Goal: Find specific page/section: Find specific page/section

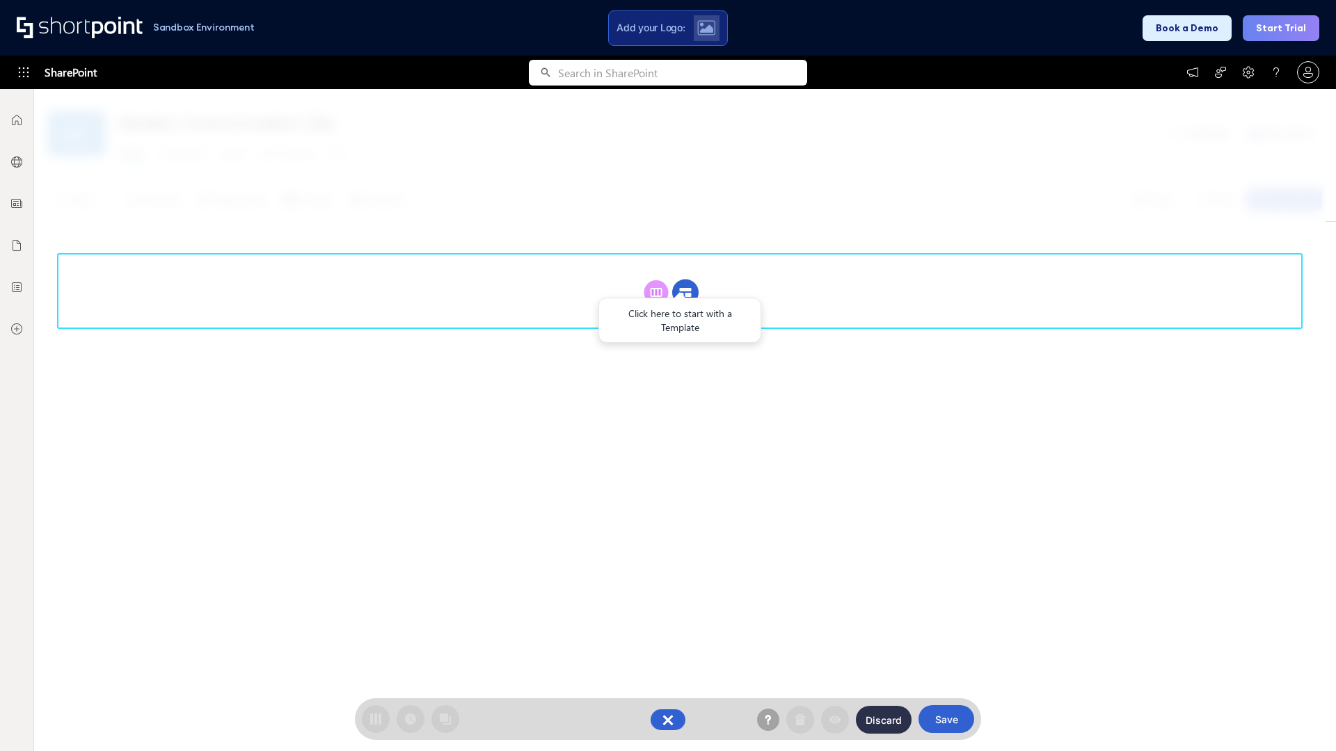
click at [685, 292] on circle at bounding box center [685, 293] width 26 height 26
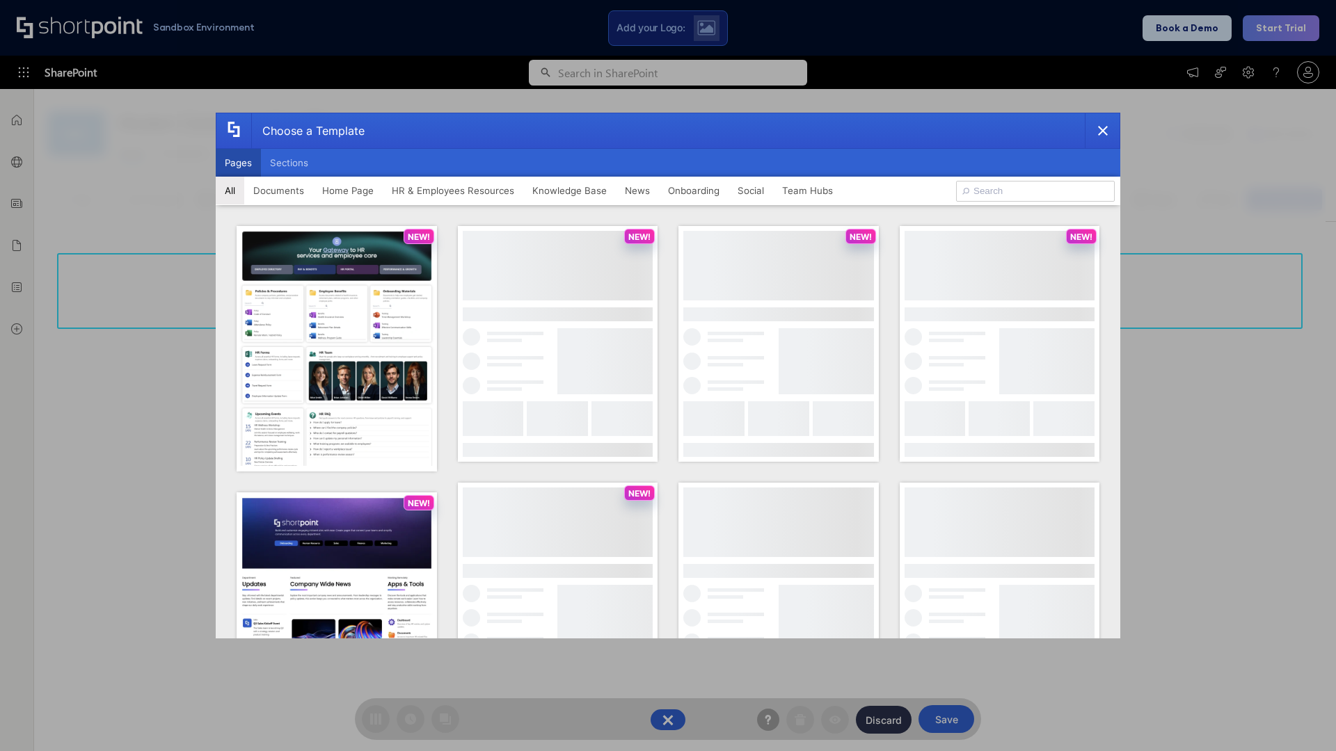
click at [238, 163] on button "Pages" at bounding box center [238, 163] width 45 height 28
type input "Intranet Layout 2"
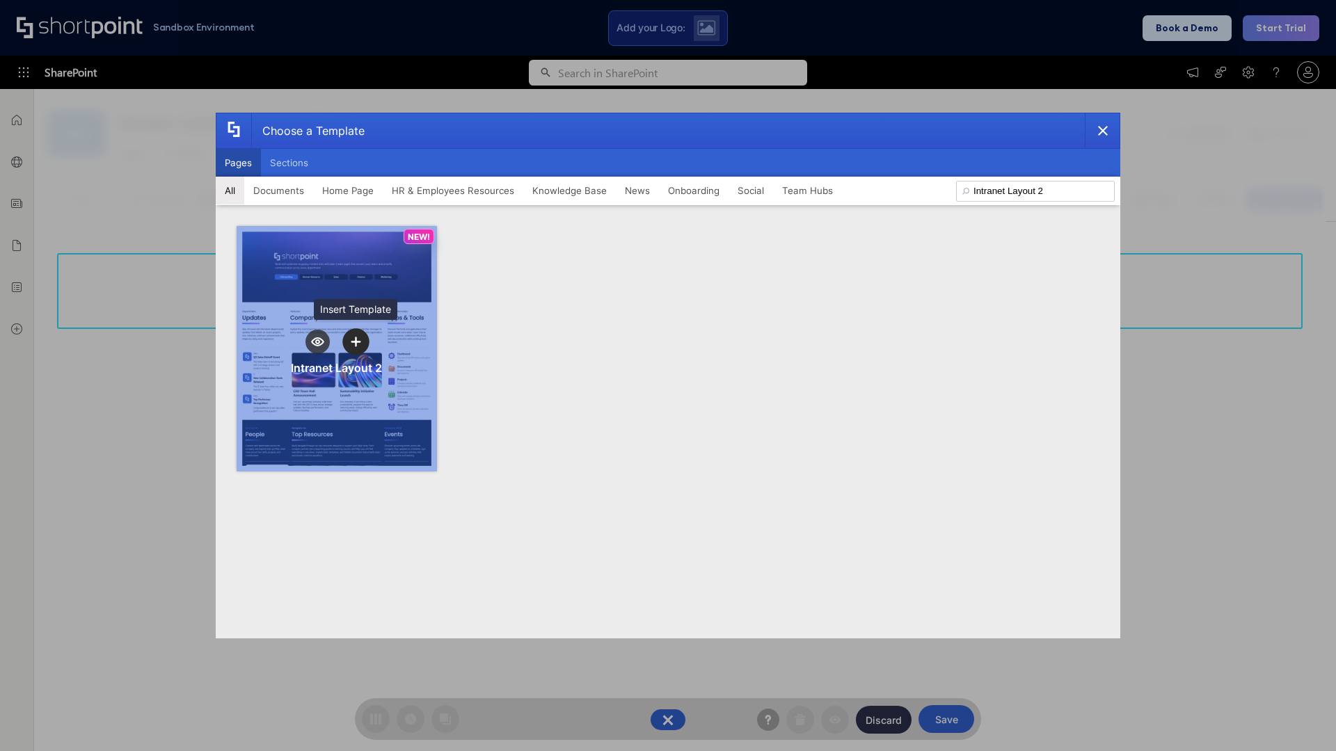
click at [356, 342] on icon "template selector" at bounding box center [356, 342] width 10 height 10
